Goal: Navigation & Orientation: Go to known website

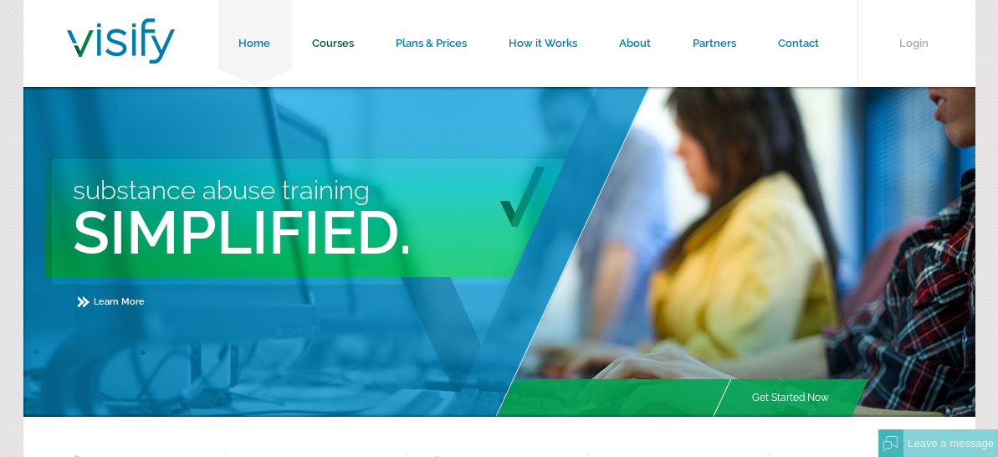
click at [344, 43] on link "Courses" at bounding box center [334, 43] width 84 height 87
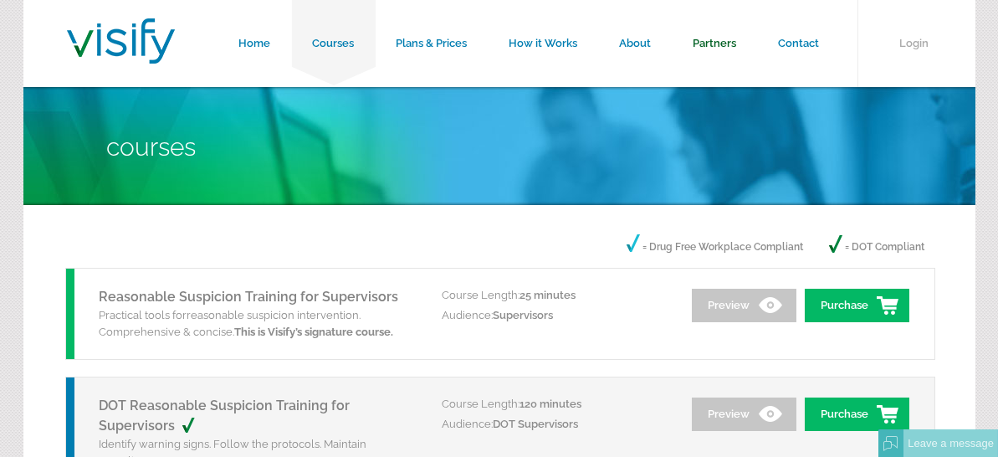
click at [720, 38] on link "Partners" at bounding box center [714, 43] width 85 height 87
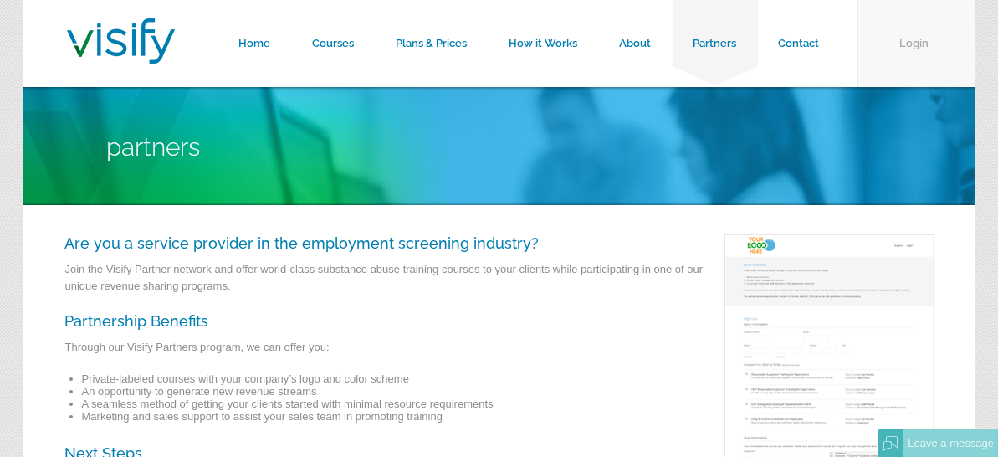
click at [905, 41] on link "Login" at bounding box center [916, 43] width 118 height 87
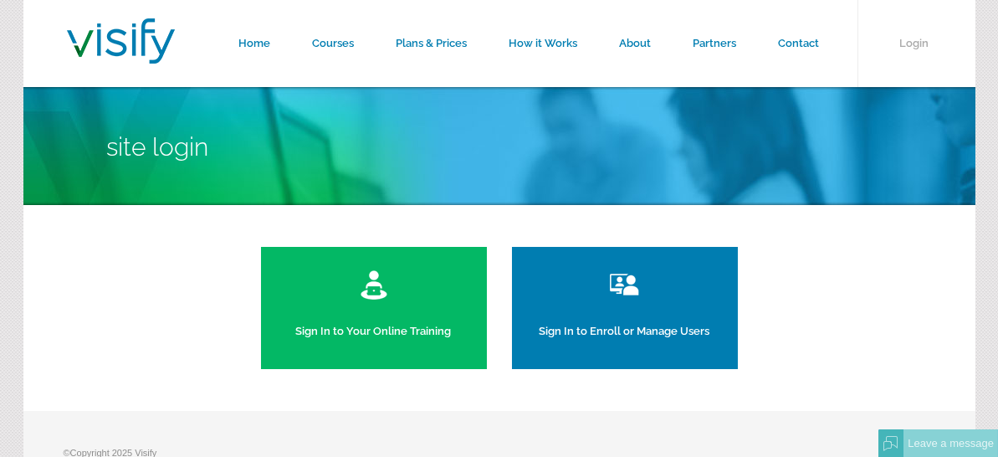
click at [403, 321] on link "Sign In to Your Online Training" at bounding box center [374, 308] width 226 height 122
